Goal: Task Accomplishment & Management: Manage account settings

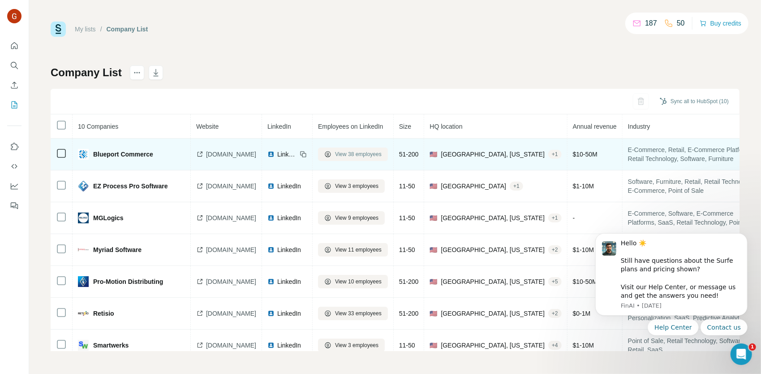
click at [348, 151] on span "View 38 employees" at bounding box center [358, 154] width 47 height 8
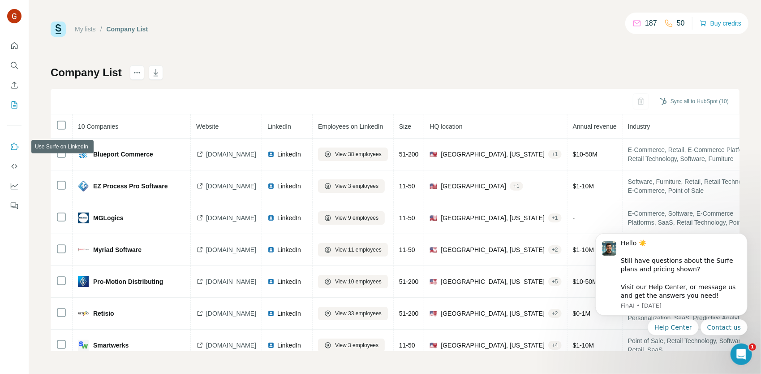
click at [18, 148] on icon "Use Surfe on LinkedIn" at bounding box center [14, 146] width 9 height 9
click at [416, 43] on div "My lists / Company List 187 50 Buy credits Company List Sync all to HubSpot (10…" at bounding box center [395, 186] width 689 height 329
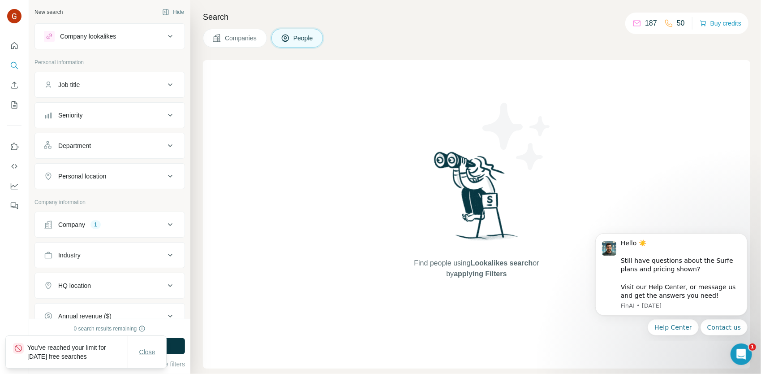
click at [150, 353] on span "Close" at bounding box center [147, 351] width 16 height 9
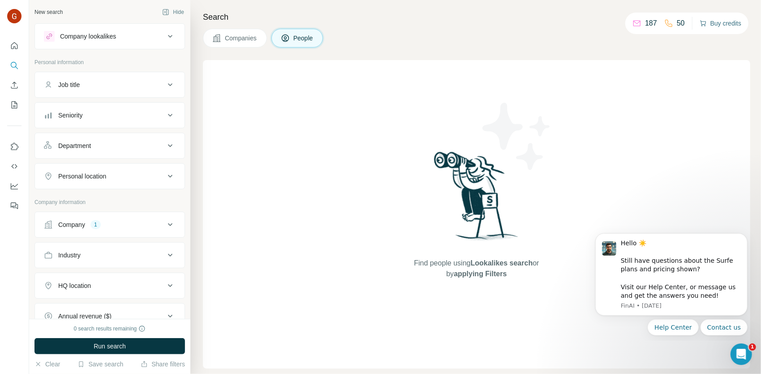
click at [719, 28] on button "Buy credits" at bounding box center [721, 23] width 42 height 13
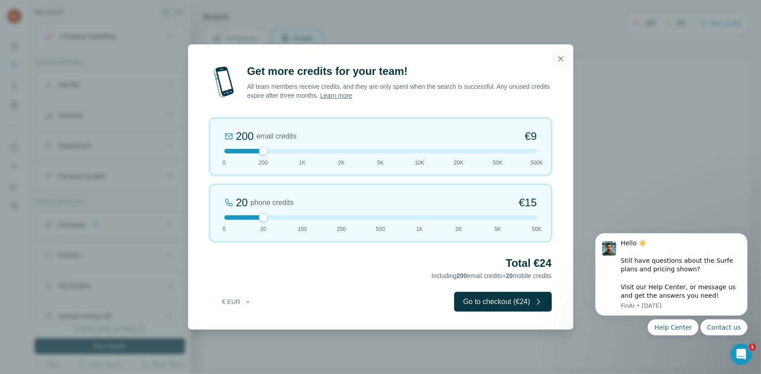
click at [558, 60] on icon "button" at bounding box center [561, 58] width 9 height 9
